Goal: Transaction & Acquisition: Obtain resource

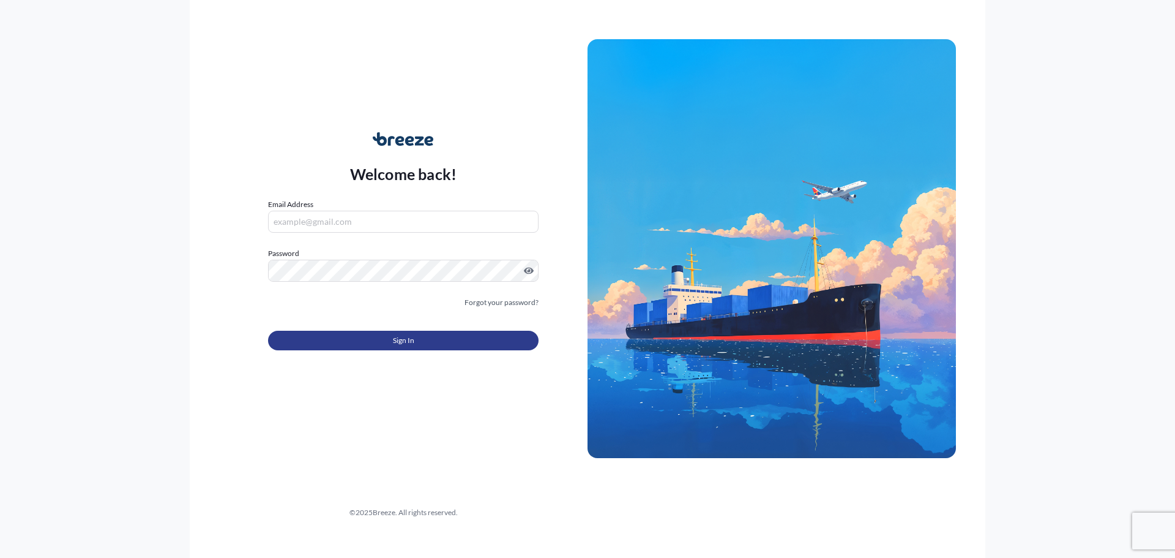
type input "[PERSON_NAME][EMAIL_ADDRESS][DOMAIN_NAME]"
click at [406, 342] on span "Sign In" at bounding box center [403, 340] width 21 height 12
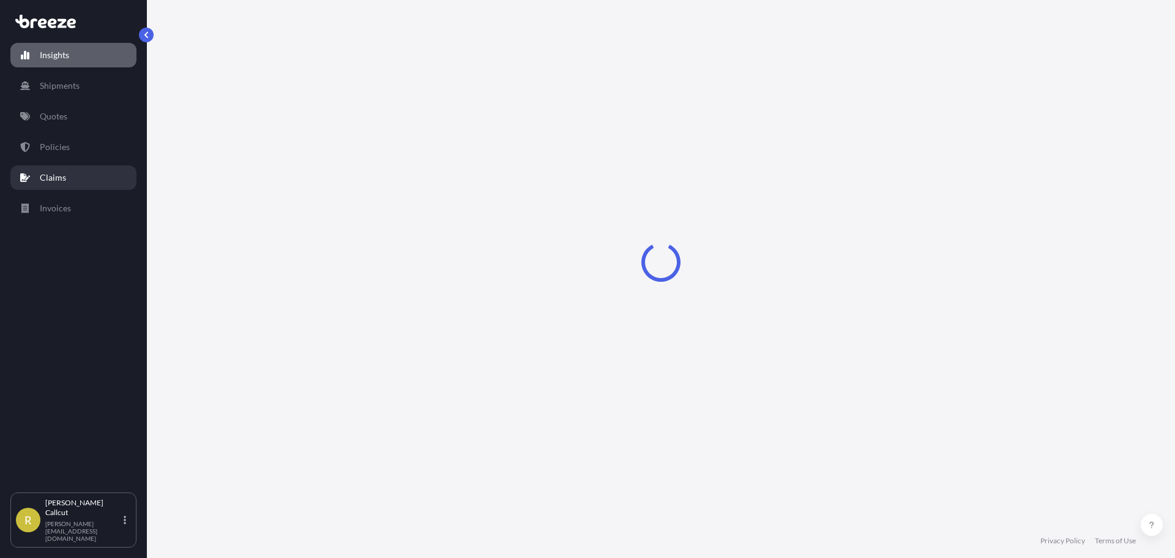
select select "2025"
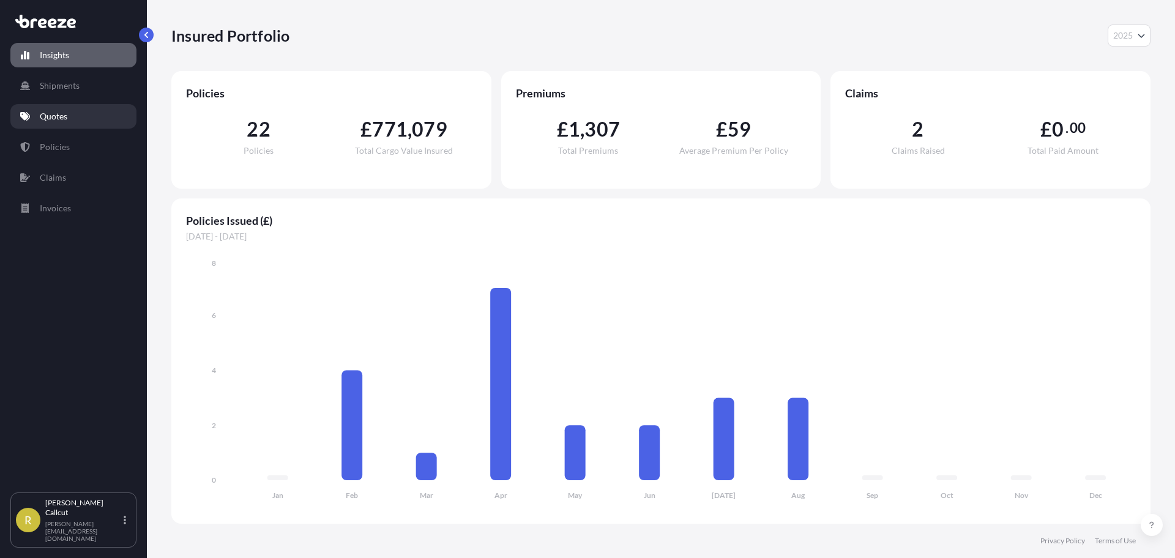
click at [76, 118] on link "Quotes" at bounding box center [73, 116] width 126 height 24
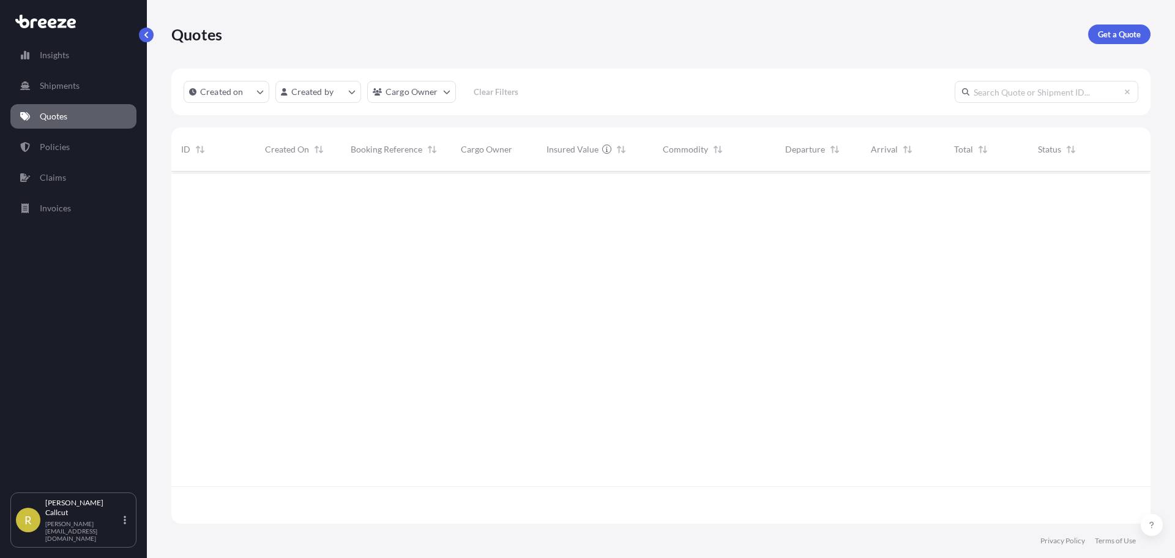
scroll to position [387, 970]
click at [1126, 32] on p "Get a Quote" at bounding box center [1119, 34] width 43 height 12
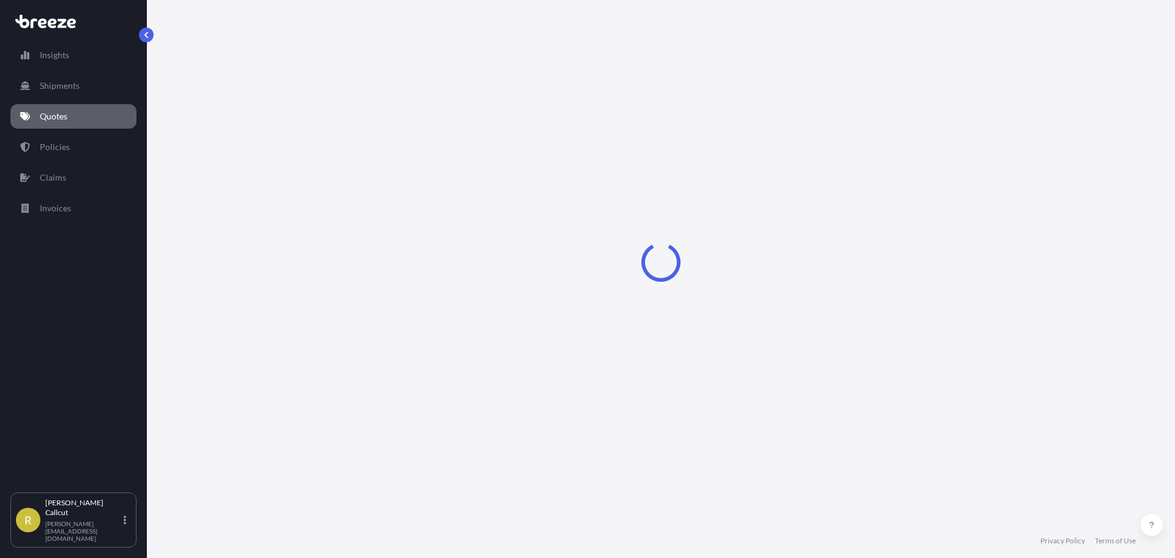
select select "Sea"
select select "1"
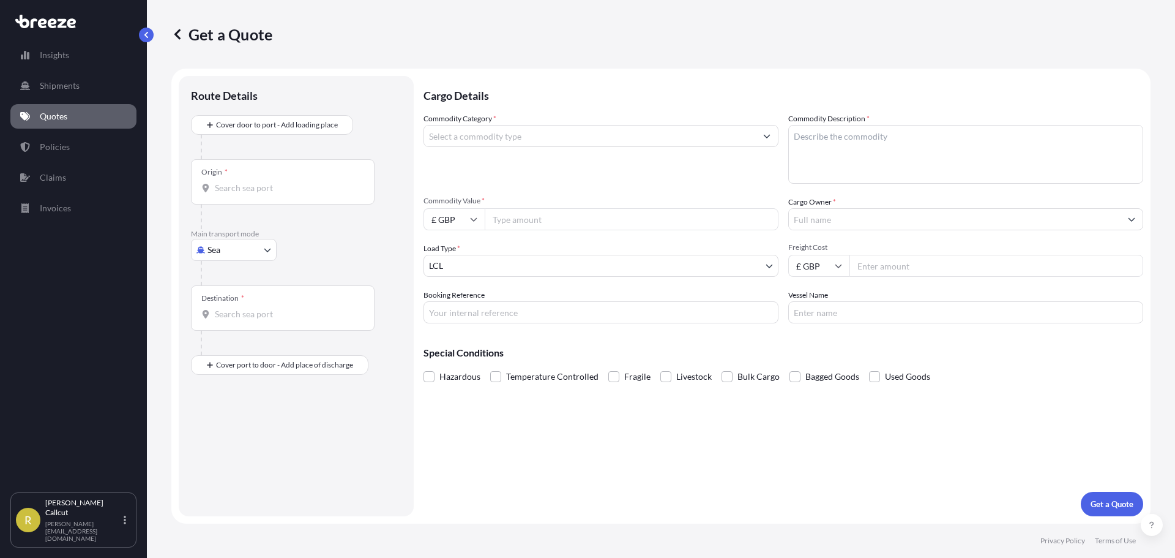
click at [290, 194] on div "Origin *" at bounding box center [283, 181] width 184 height 45
click at [290, 194] on input "Origin *" at bounding box center [287, 188] width 144 height 12
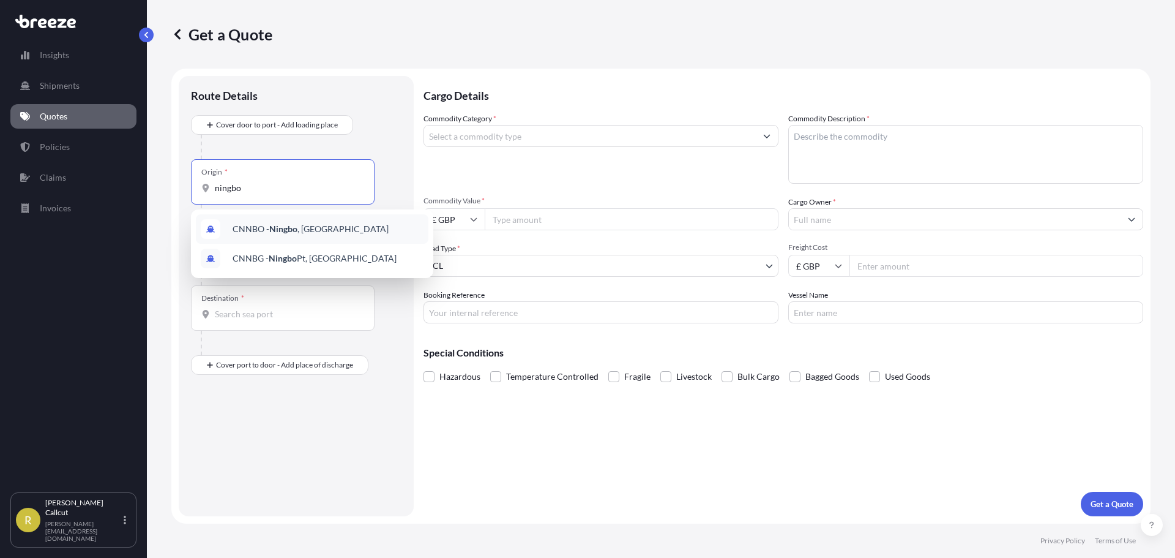
click at [298, 229] on span "CNNBO - Ningbo , [GEOGRAPHIC_DATA]" at bounding box center [311, 229] width 156 height 12
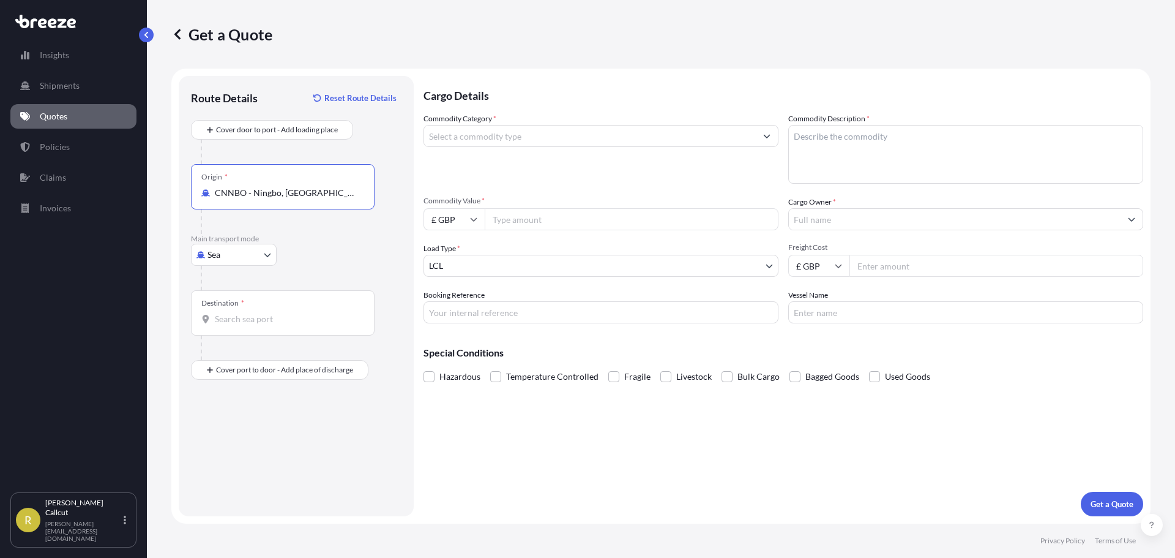
type input "CNNBO - Ningbo, [GEOGRAPHIC_DATA]"
click at [262, 321] on input "Destination *" at bounding box center [287, 319] width 144 height 12
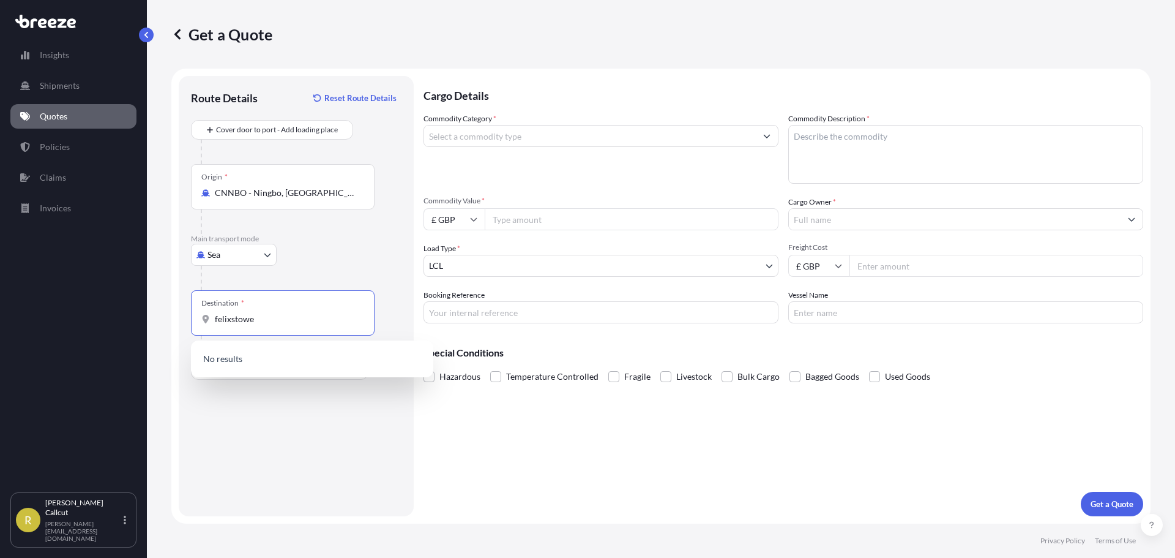
type input "felixstowe"
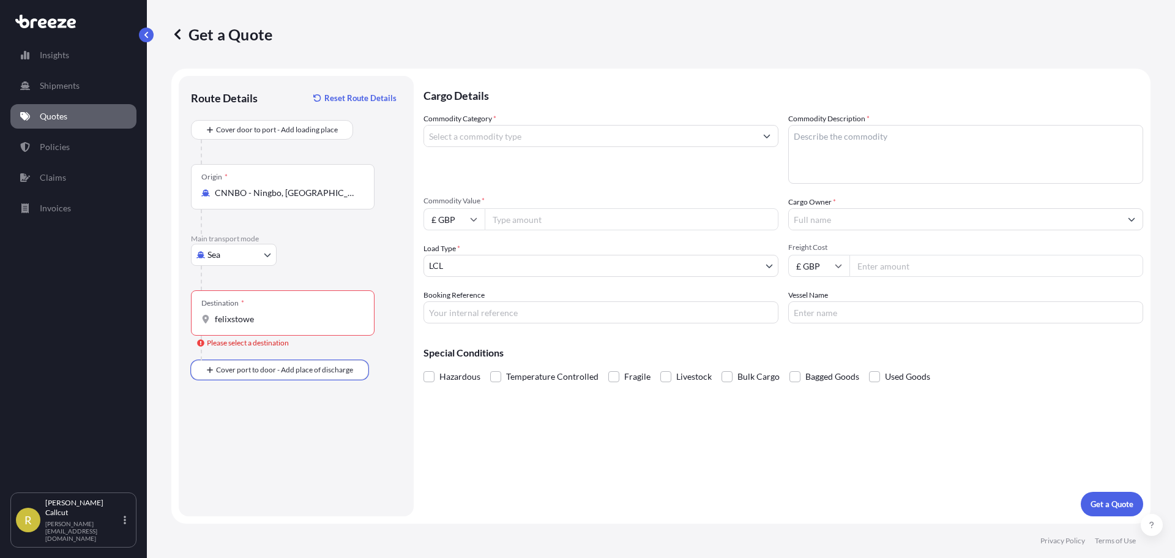
click at [293, 322] on input "felixstowe" at bounding box center [287, 319] width 144 height 12
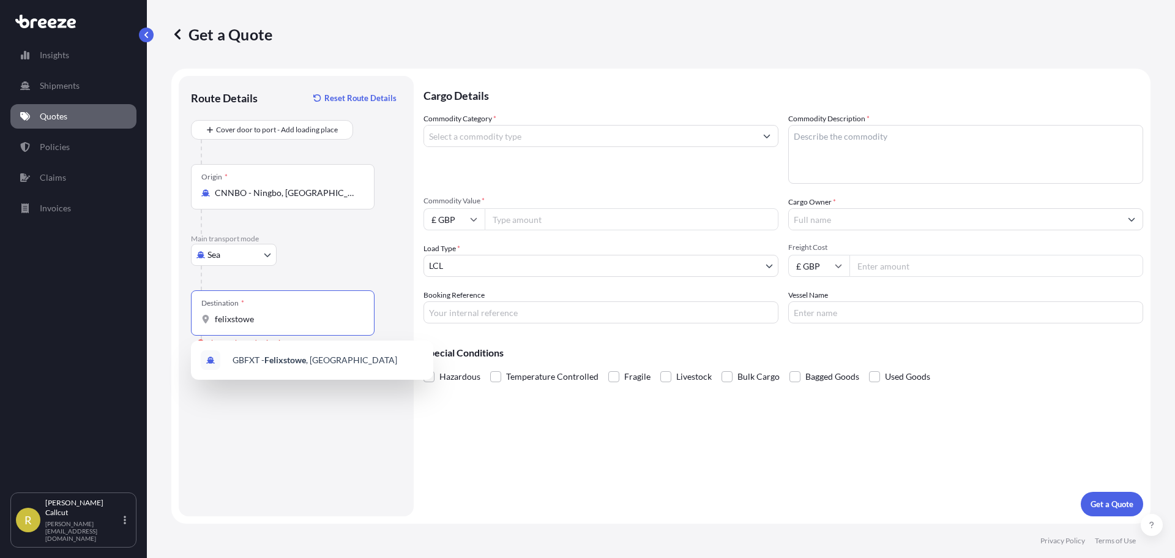
type input "GBFXT - Felixstowe, [GEOGRAPHIC_DATA]"
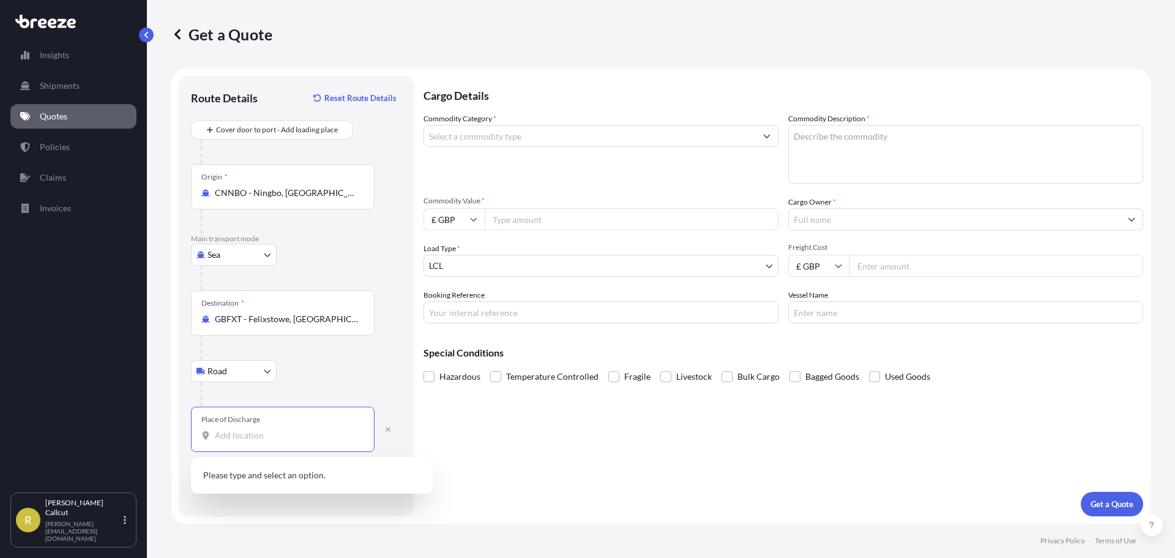
click at [249, 440] on input "Place of Discharge" at bounding box center [287, 435] width 144 height 12
type input "merstham"
click at [263, 432] on input "merstham" at bounding box center [287, 435] width 144 height 12
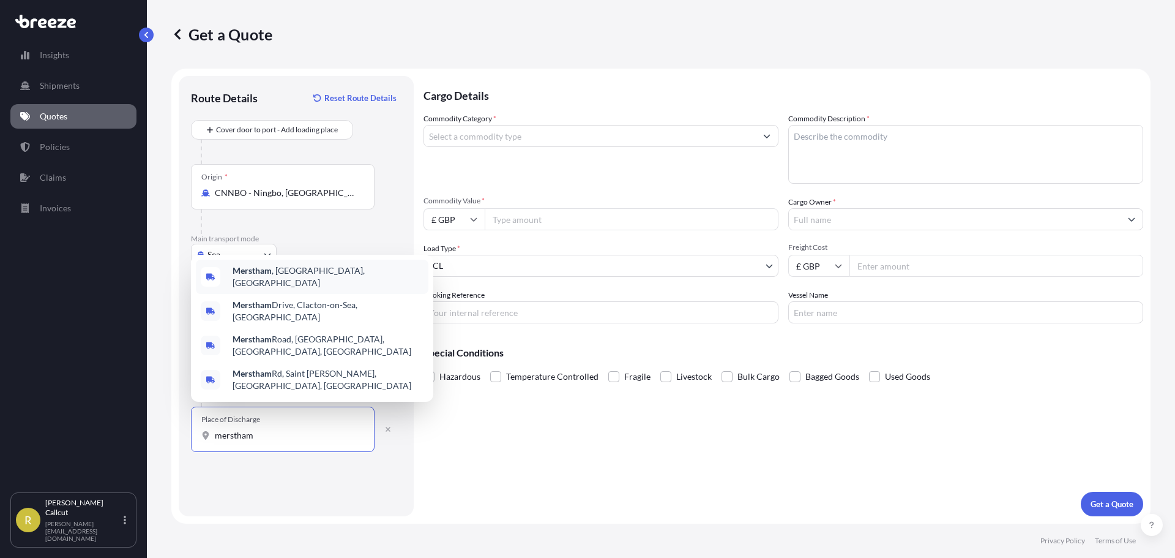
click at [305, 289] on span "Merstham , [GEOGRAPHIC_DATA], [GEOGRAPHIC_DATA]" at bounding box center [328, 276] width 191 height 24
type input "Merstham, [GEOGRAPHIC_DATA], [GEOGRAPHIC_DATA]"
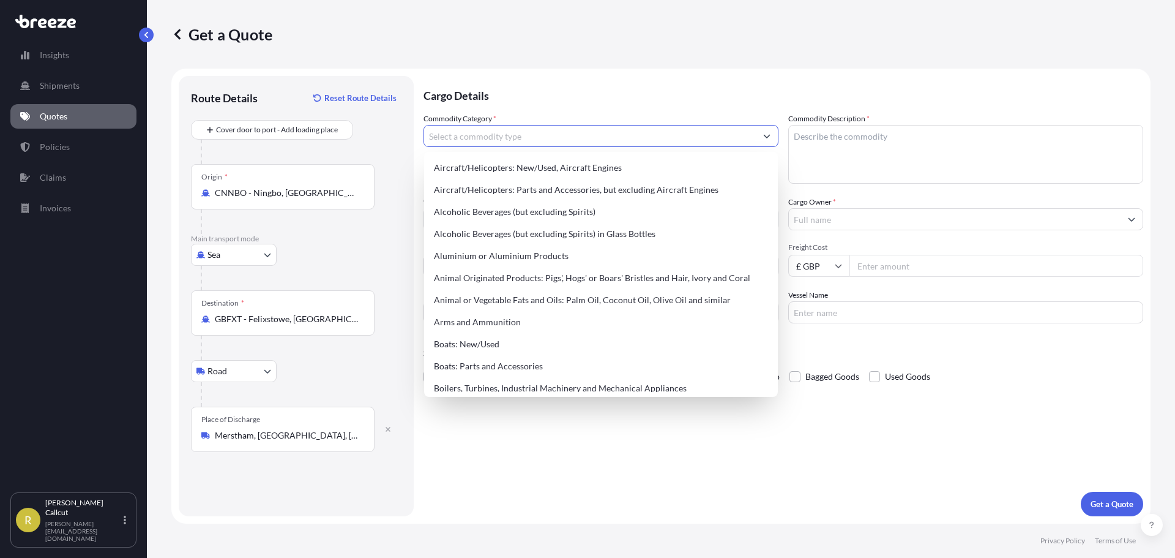
click at [496, 143] on input "Commodity Category *" at bounding box center [590, 136] width 332 height 22
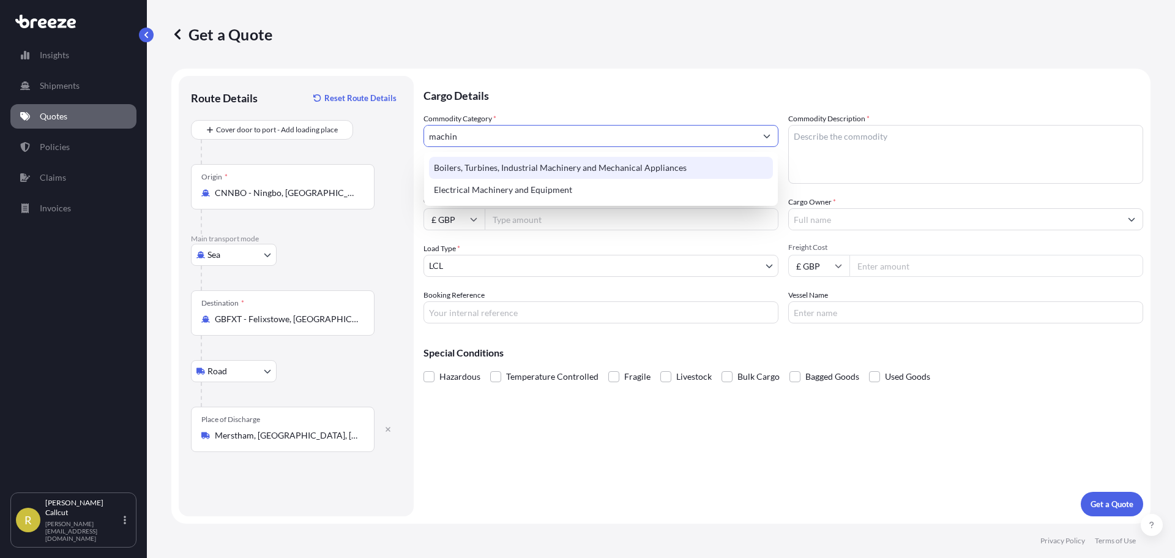
click at [606, 167] on div "Boilers, Turbines, Industrial Machinery and Mechanical Appliances" at bounding box center [601, 168] width 344 height 22
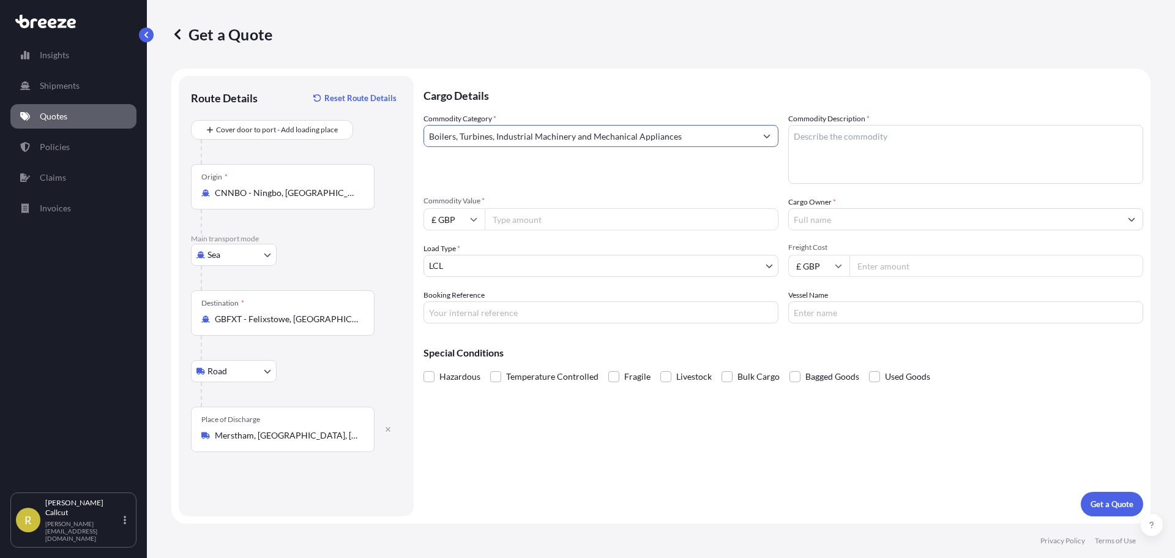
type input "Boilers, Turbines, Industrial Machinery and Mechanical Appliances"
click at [867, 145] on textarea "Commodity Description *" at bounding box center [965, 154] width 355 height 59
type textarea "Machinery"
click at [537, 224] on input "Commodity Value *" at bounding box center [632, 219] width 294 height 22
click at [474, 222] on icon at bounding box center [473, 218] width 7 height 7
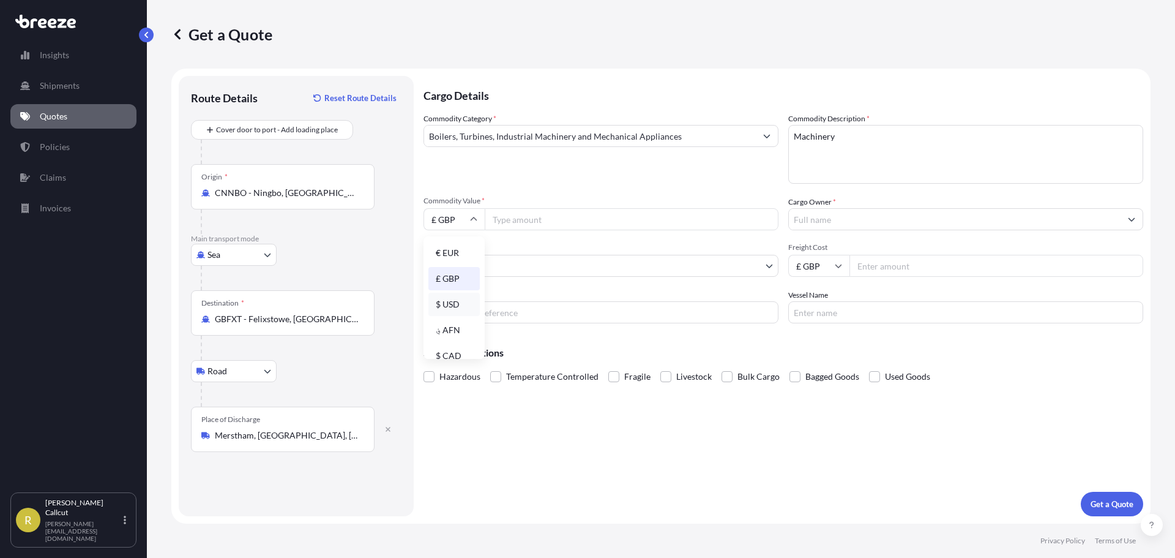
click at [445, 305] on div "$ USD" at bounding box center [454, 304] width 51 height 23
type input "$ USD"
click at [545, 212] on input "Commodity Value *" at bounding box center [632, 219] width 294 height 22
type input "13710"
click at [883, 222] on input "Cargo Owner *" at bounding box center [955, 219] width 332 height 22
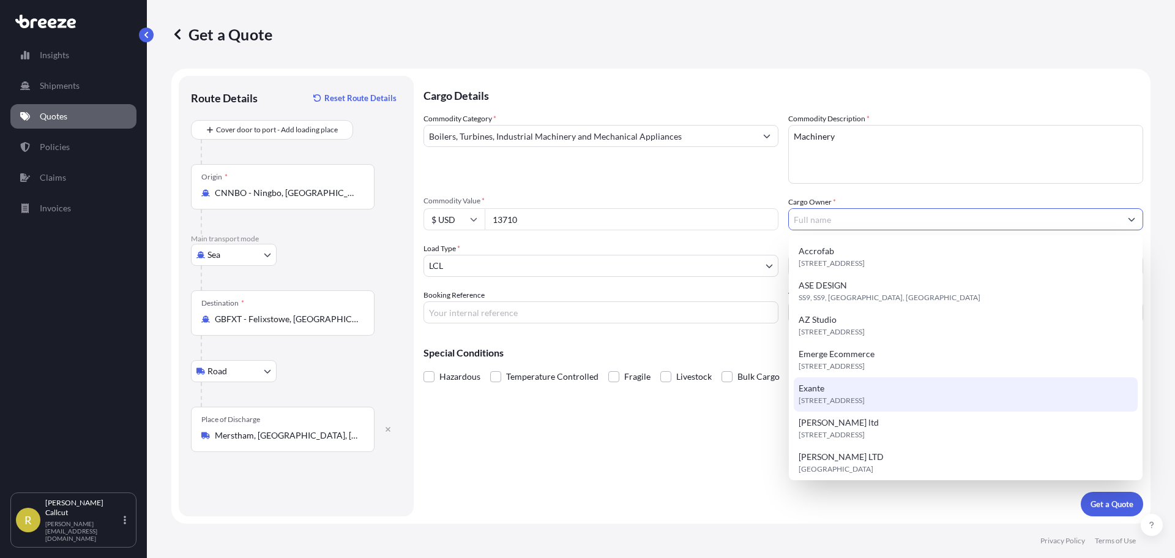
click at [865, 405] on span "[STREET_ADDRESS]" at bounding box center [832, 400] width 66 height 12
type input "Exante"
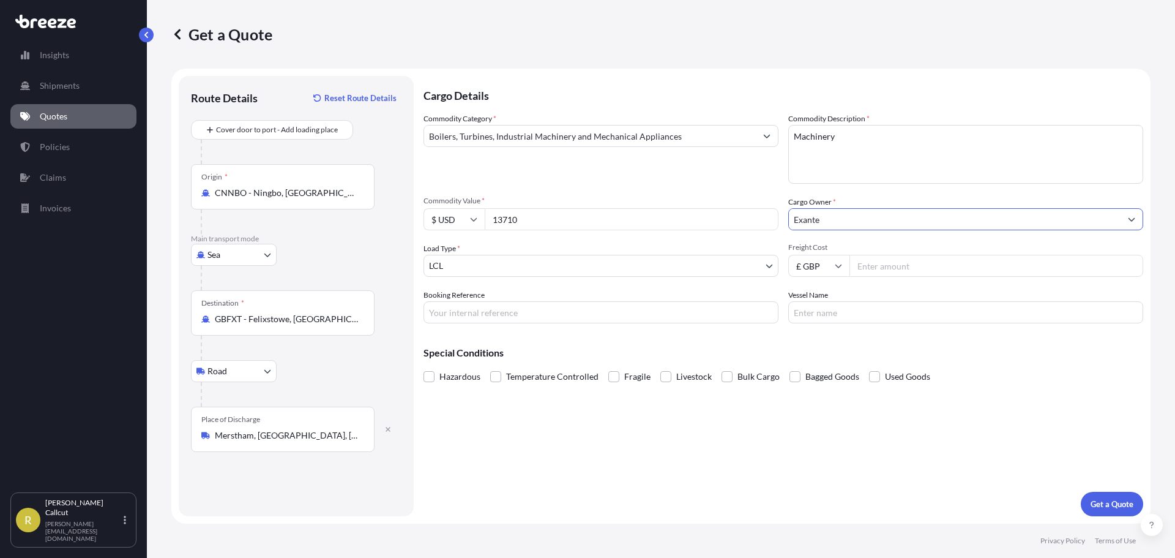
click at [818, 268] on input "£ GBP" at bounding box center [818, 266] width 61 height 22
click at [818, 343] on div "$ USD" at bounding box center [818, 350] width 51 height 23
type input "$ USD"
click at [884, 264] on input "Freight Cost" at bounding box center [997, 266] width 294 height 22
type input "837.20"
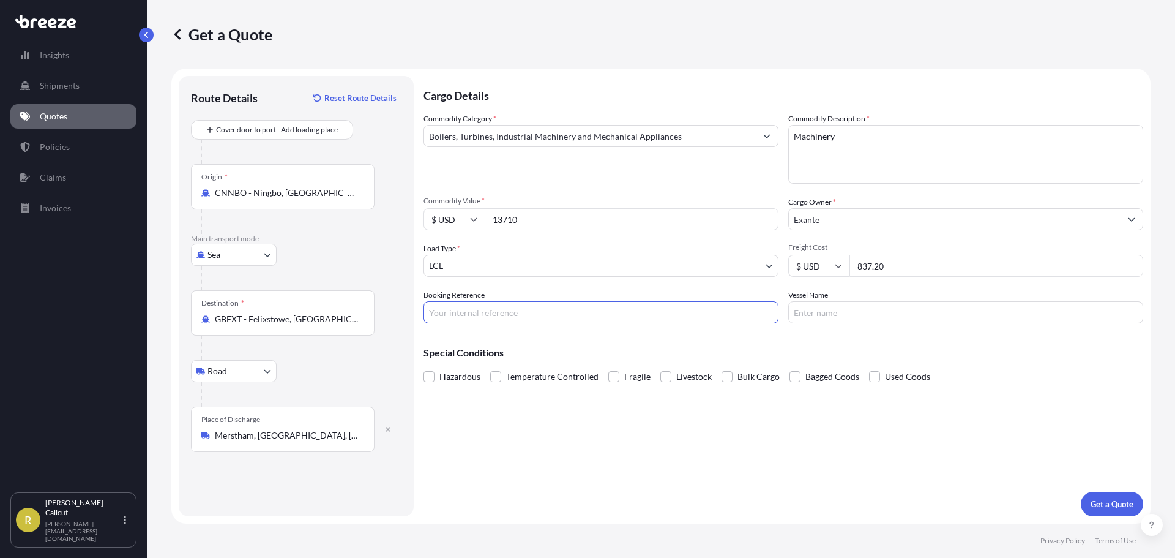
click at [503, 311] on input "Booking Reference" at bounding box center [601, 312] width 355 height 22
type input "EXANTE"
click at [1117, 509] on p "Get a Quote" at bounding box center [1112, 504] width 43 height 12
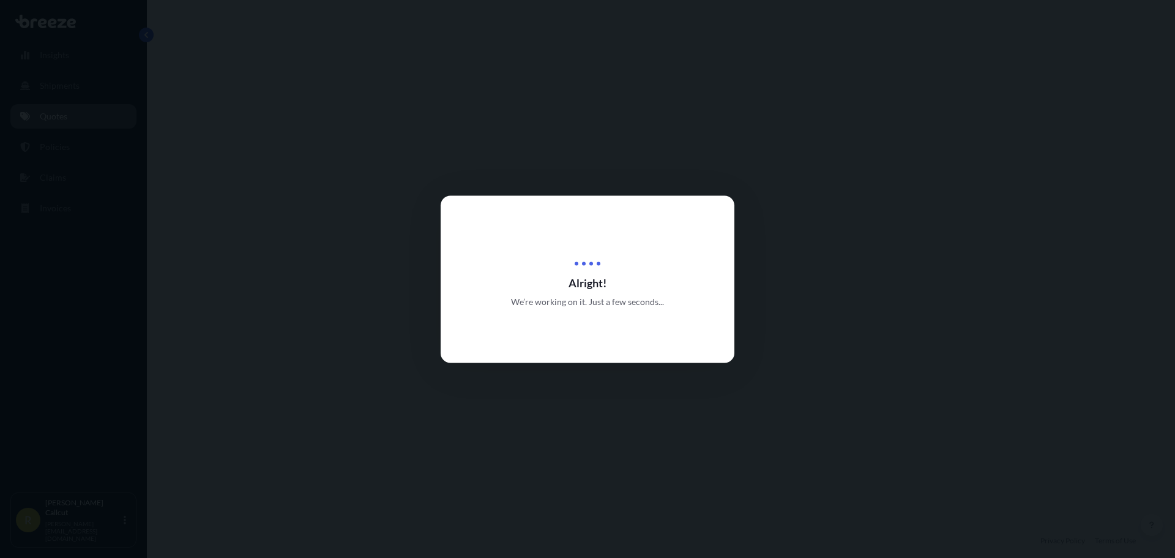
select select "Sea"
select select "Road"
select select "1"
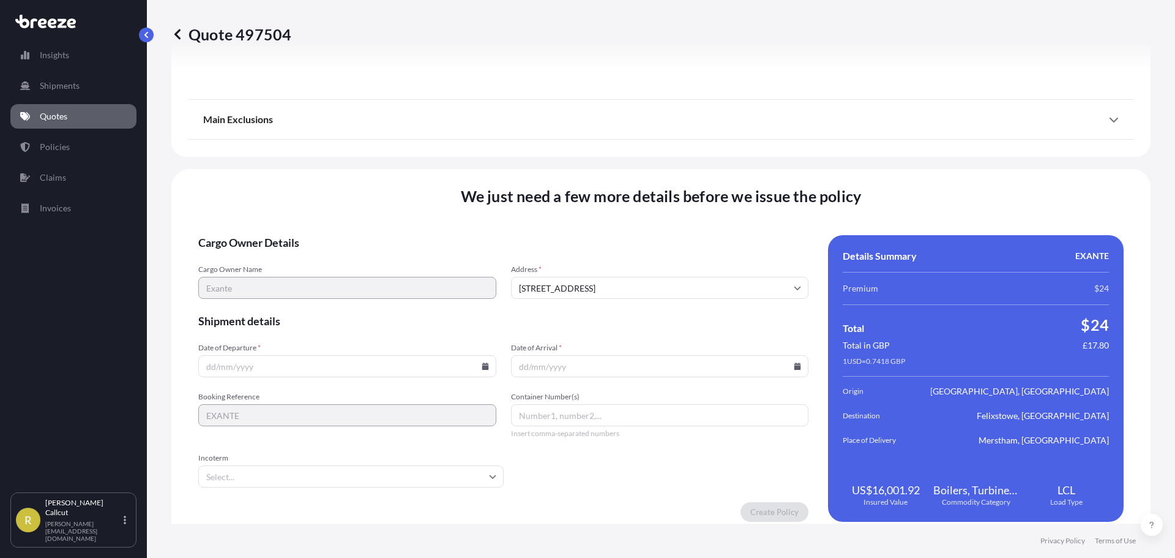
scroll to position [1483, 0]
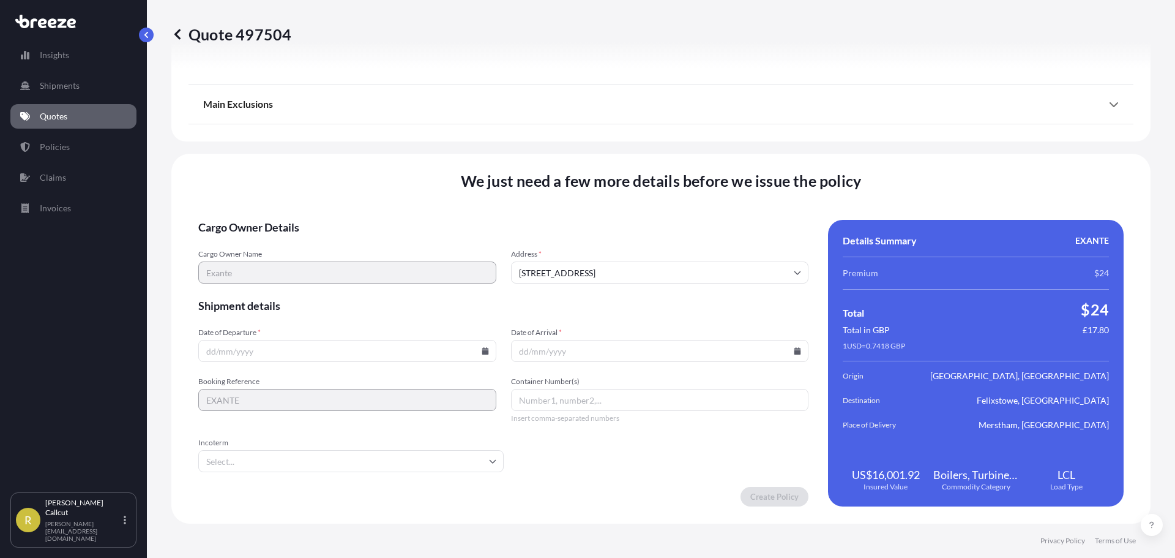
click at [386, 349] on input "Date of Departure *" at bounding box center [347, 351] width 298 height 22
click at [485, 350] on div at bounding box center [347, 351] width 298 height 22
click at [482, 351] on icon at bounding box center [485, 350] width 7 height 7
click at [318, 289] on button "27" at bounding box center [317, 289] width 20 height 20
type input "[DATE]"
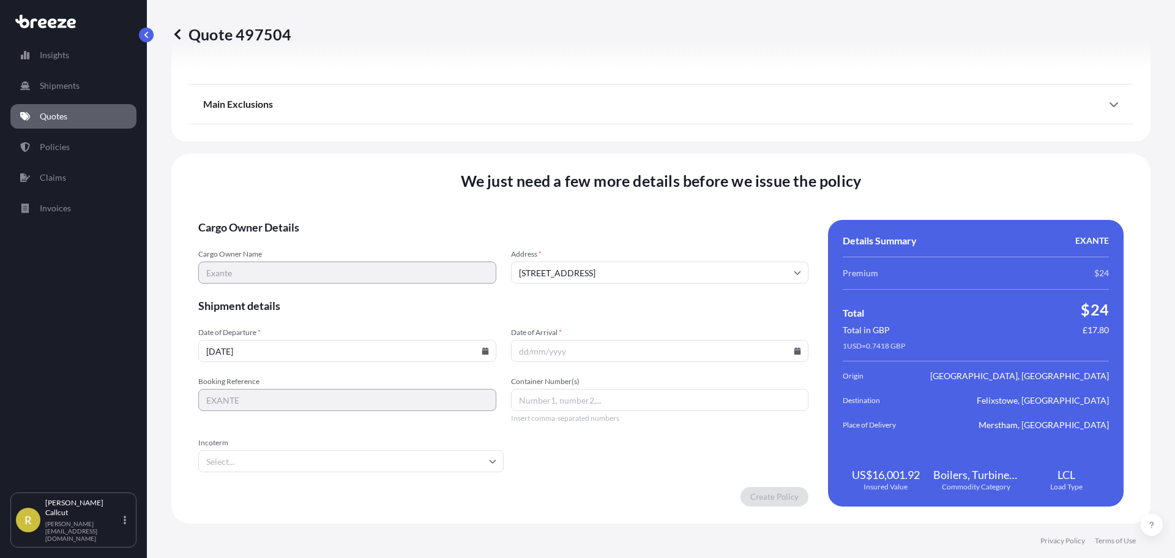
click at [661, 354] on input "Date of Arrival *" at bounding box center [660, 351] width 298 height 22
click at [795, 354] on icon at bounding box center [797, 350] width 7 height 7
click at [730, 143] on button at bounding box center [739, 145] width 20 height 20
click at [736, 141] on button at bounding box center [739, 145] width 20 height 20
click at [736, 192] on button "5" at bounding box center [742, 195] width 20 height 20
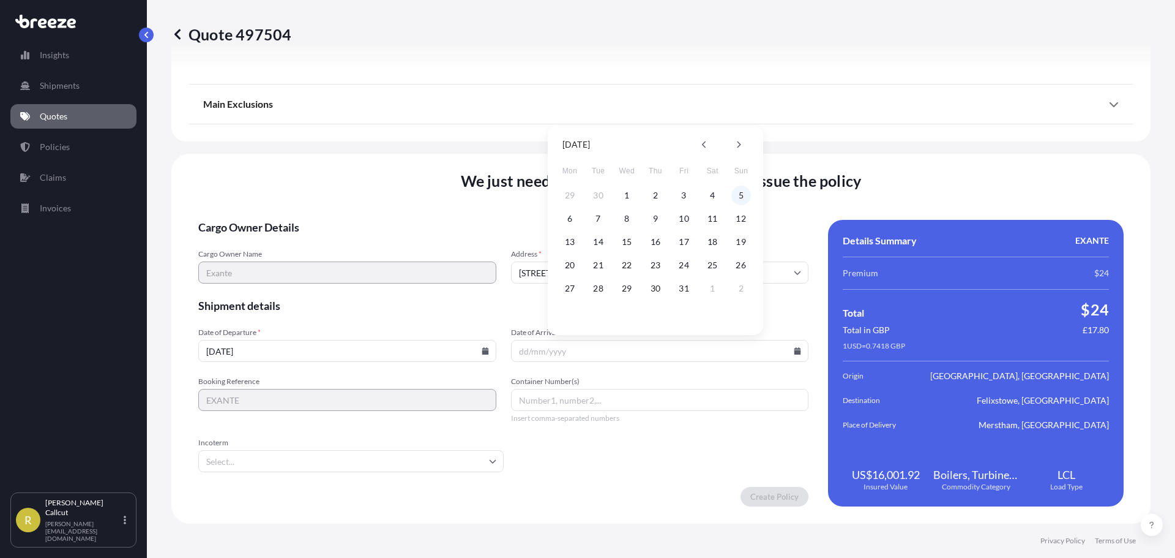
type input "[DATE]"
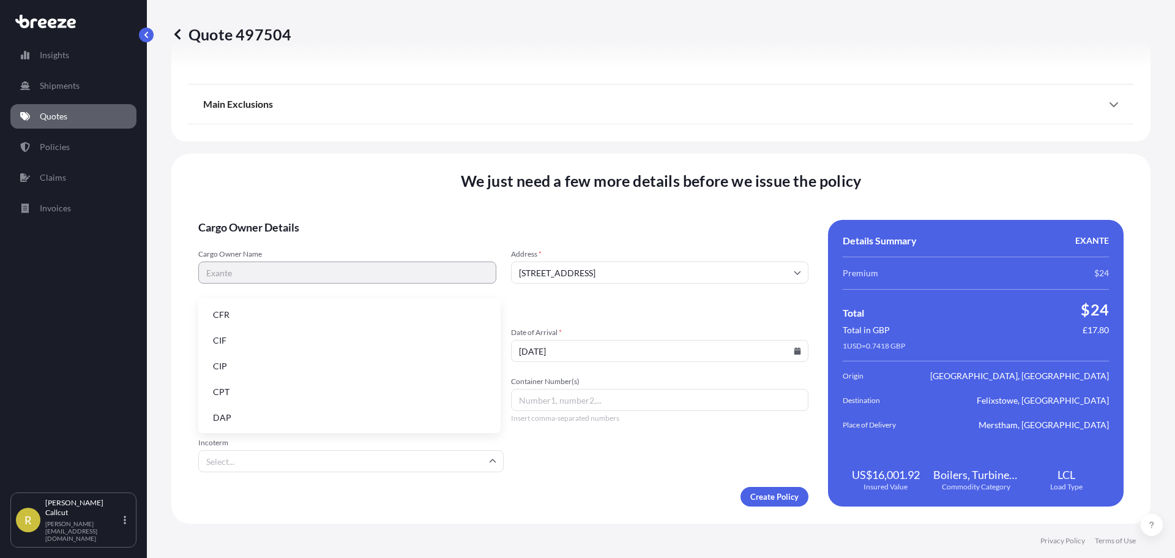
click at [289, 463] on input "Incoterm" at bounding box center [350, 461] width 305 height 22
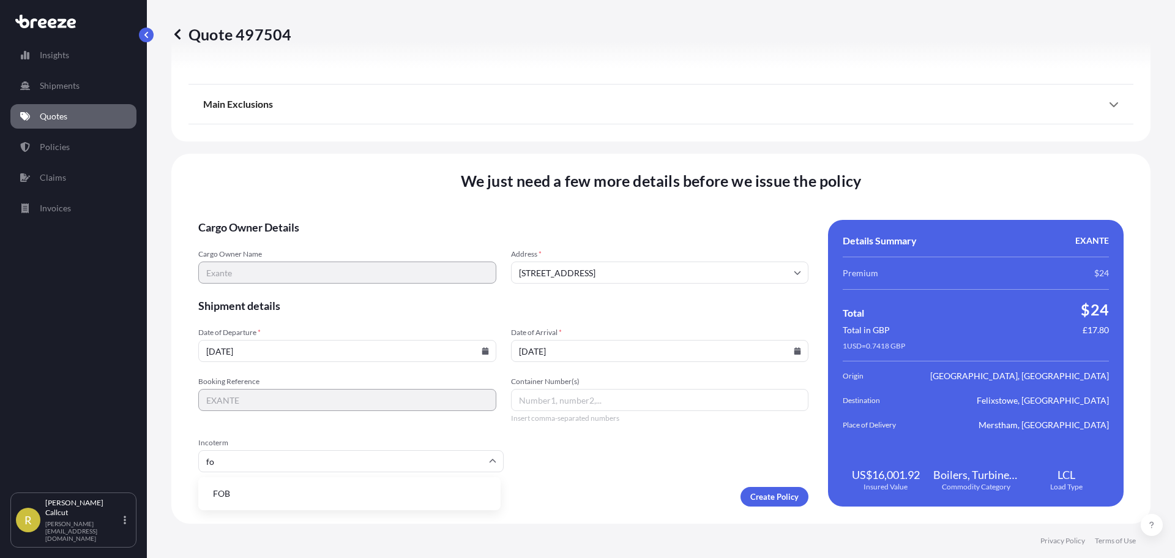
type input "fob"
click at [266, 488] on li "FOB" at bounding box center [349, 493] width 293 height 23
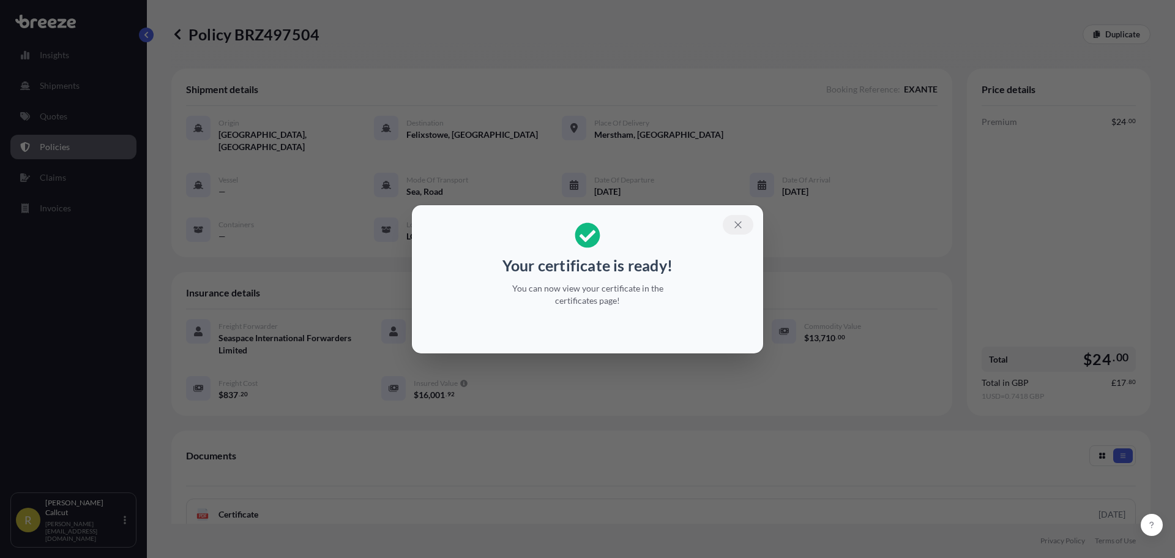
click at [735, 227] on icon "button" at bounding box center [738, 224] width 11 height 11
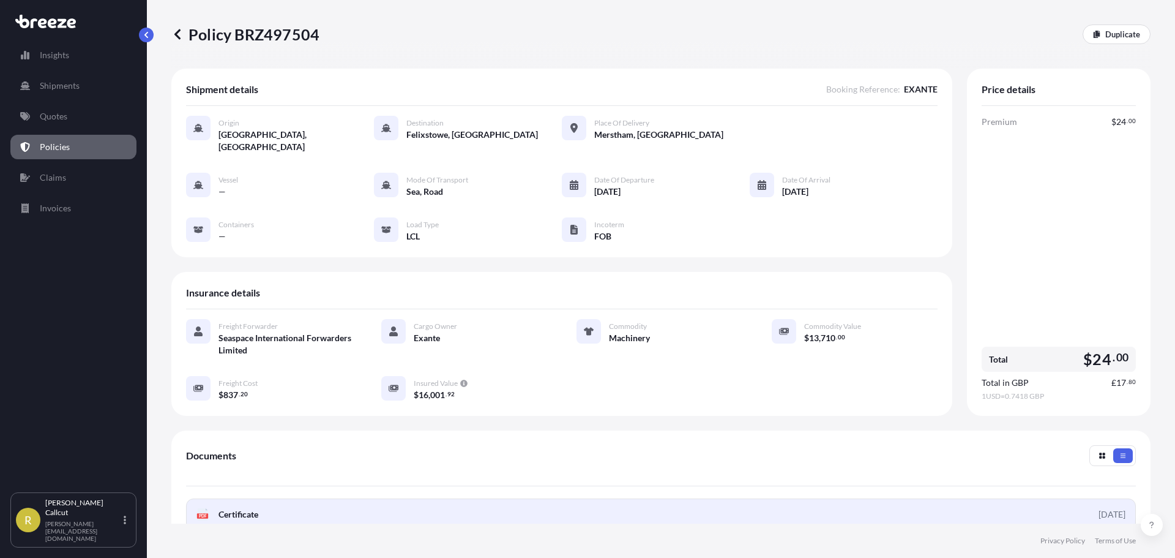
click at [250, 508] on span "Certificate" at bounding box center [239, 514] width 40 height 12
